Goal: Use online tool/utility: Use online tool/utility

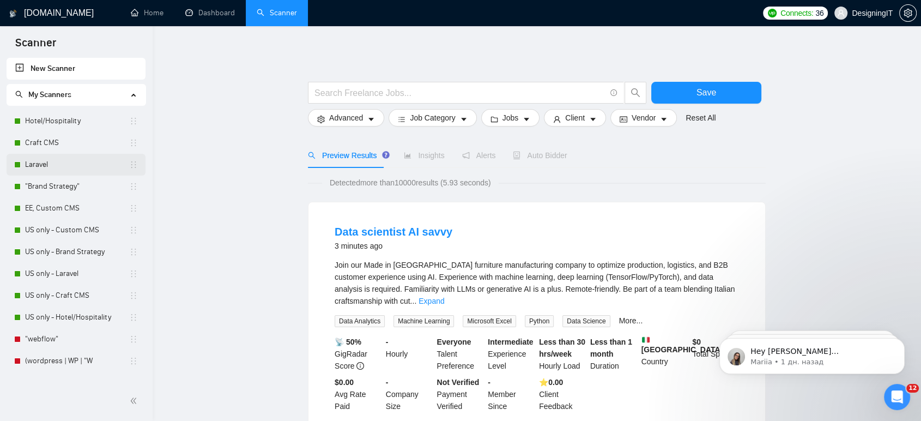
click at [42, 165] on link "Laravel" at bounding box center [77, 165] width 104 height 22
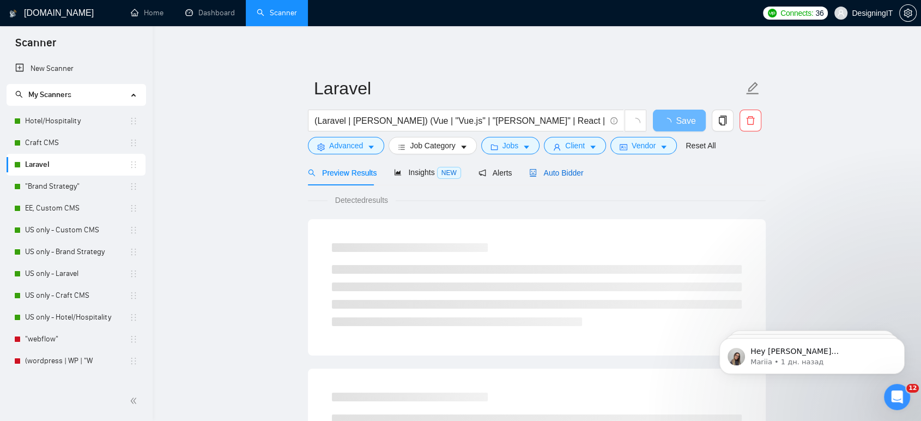
click at [565, 173] on span "Auto Bidder" at bounding box center [556, 172] width 54 height 9
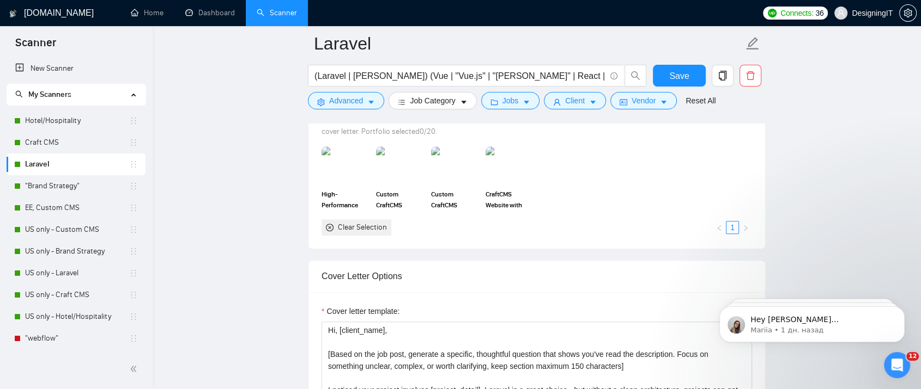
scroll to position [1009, 0]
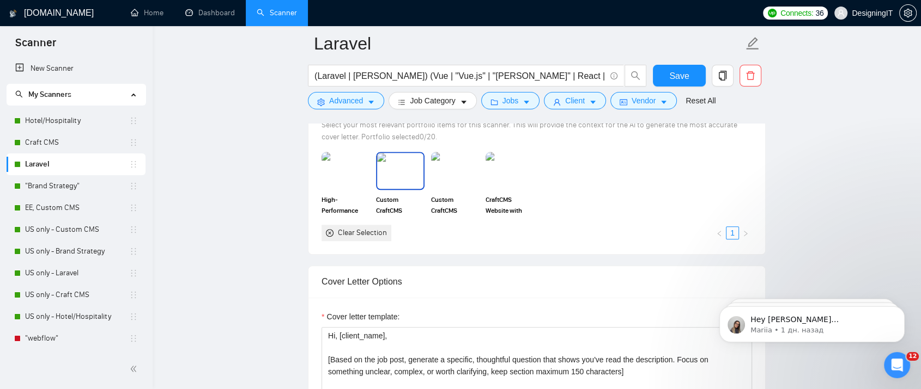
click at [401, 206] on span "Custom CraftCMS Website & Design for Cornerstone [US_STATE]" at bounding box center [400, 205] width 48 height 22
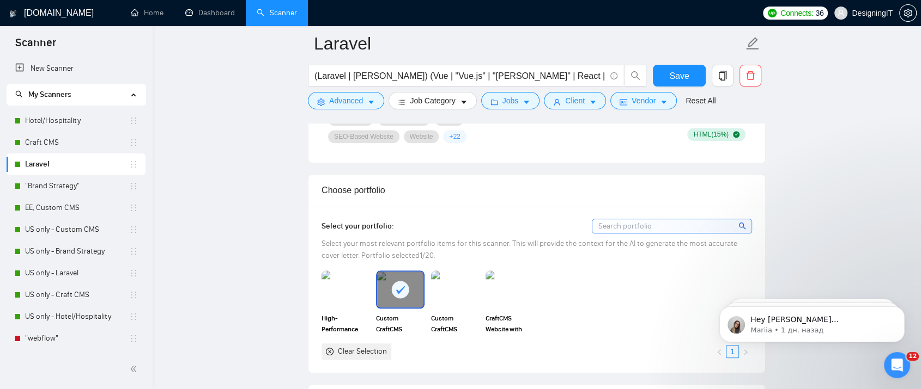
scroll to position [948, 0]
